Goal: Find specific page/section: Find specific page/section

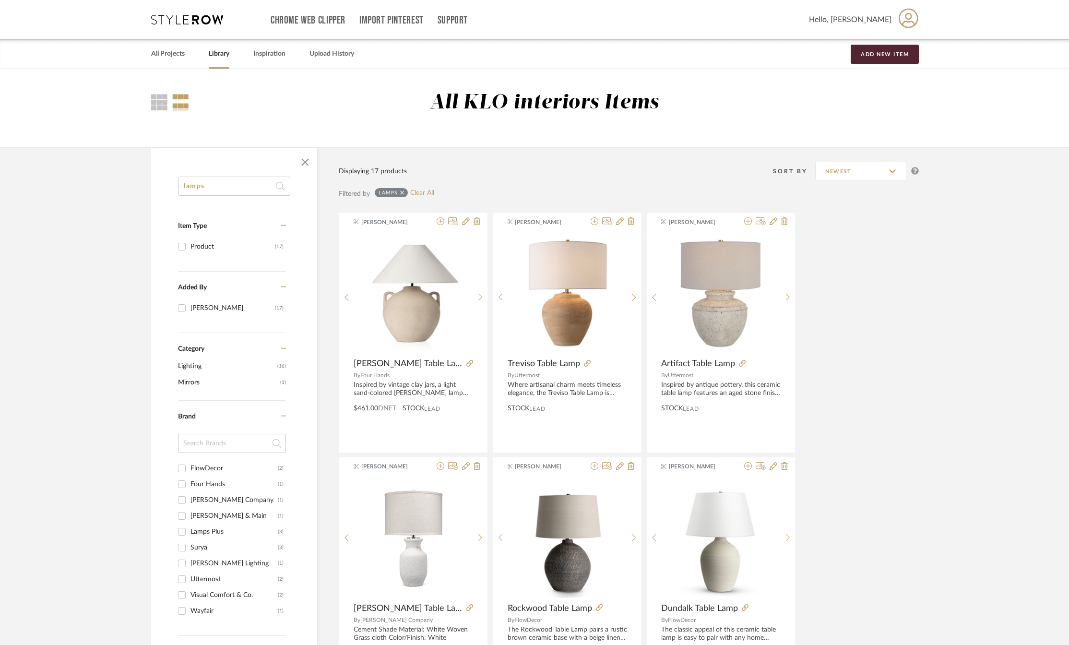
click at [175, 20] on icon at bounding box center [187, 20] width 72 height 10
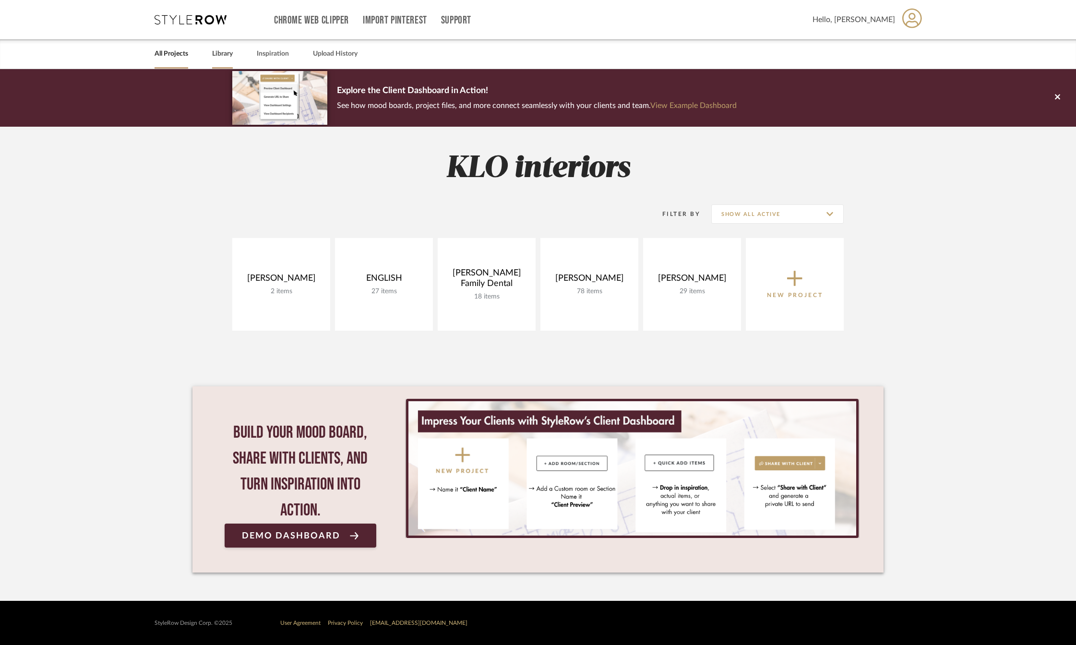
click at [231, 56] on link "Library" at bounding box center [222, 54] width 21 height 13
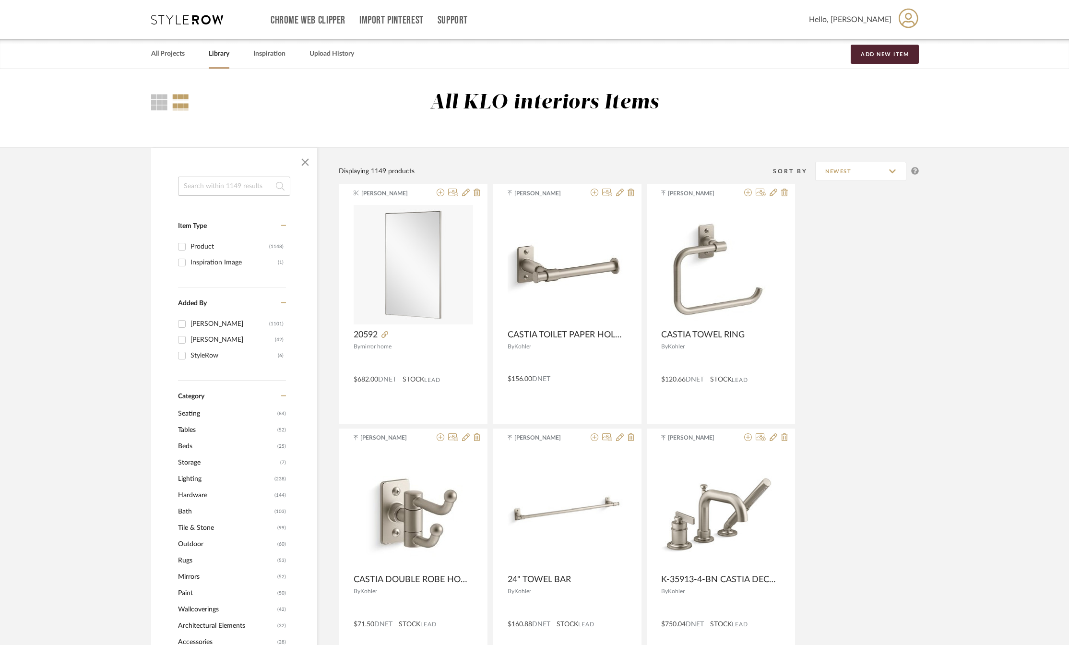
click at [193, 188] on input at bounding box center [234, 186] width 112 height 19
type input "lamp"
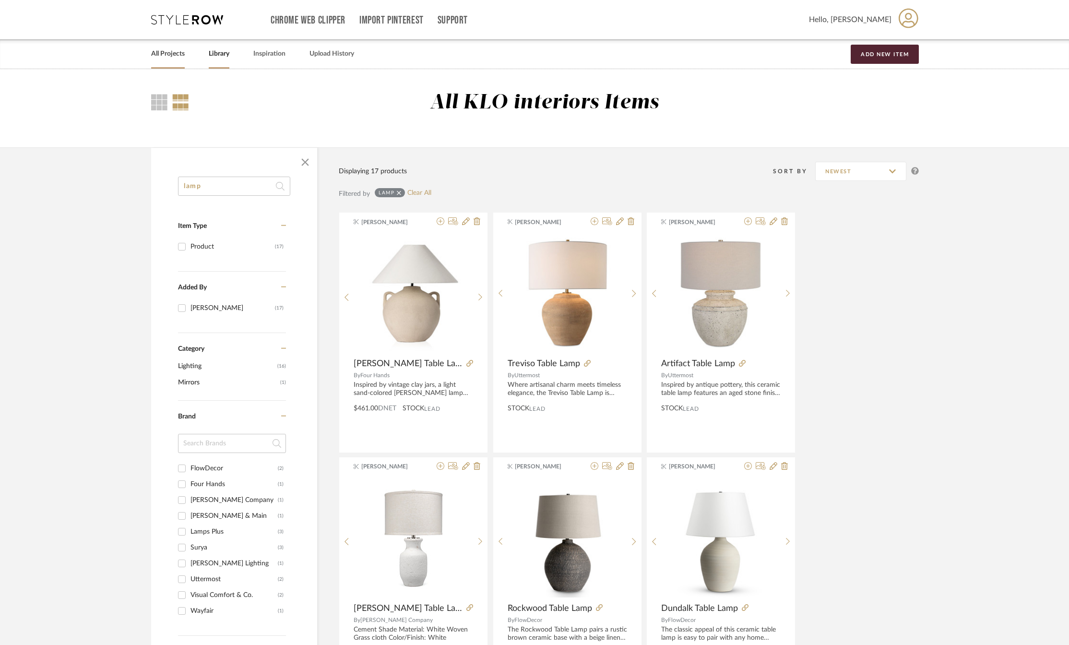
click at [165, 54] on link "All Projects" at bounding box center [168, 54] width 34 height 13
